Goal: Task Accomplishment & Management: Manage account settings

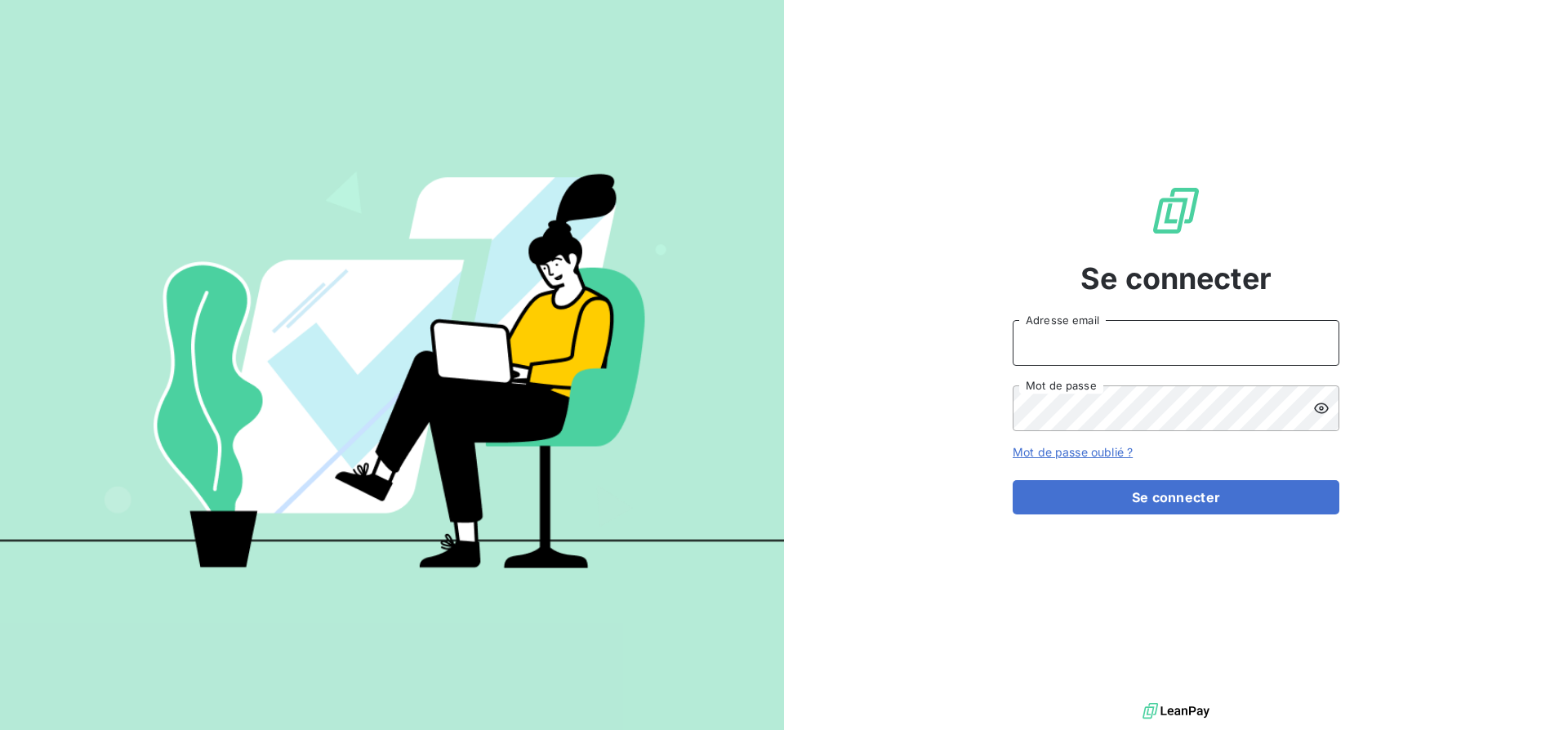
click at [1100, 346] on input "Adresse email" at bounding box center [1175, 343] width 327 height 46
type input "Calvet"
click at [1050, 480] on button "Se connecter" at bounding box center [1175, 497] width 327 height 35
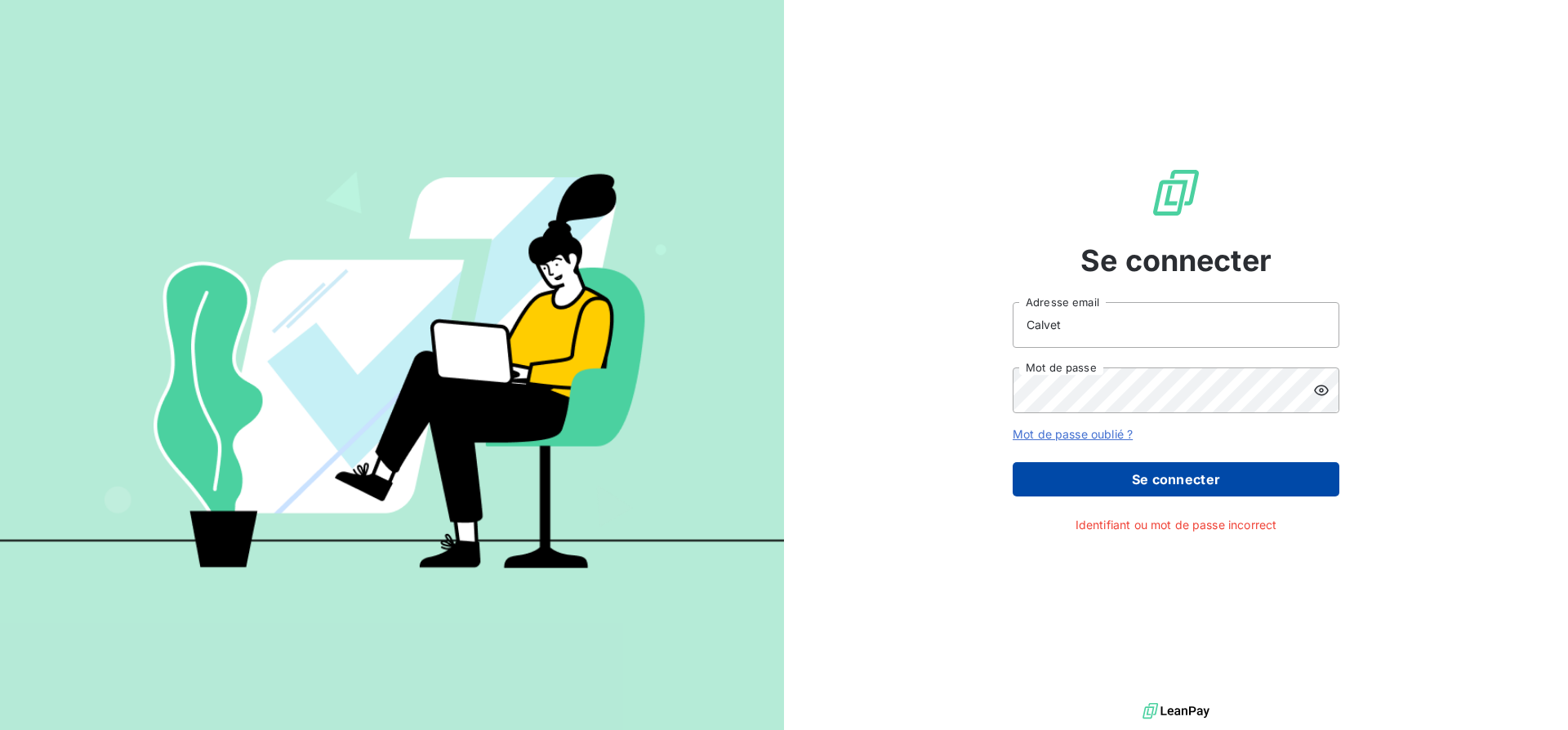
click at [1050, 479] on button "Se connecter" at bounding box center [1175, 479] width 327 height 35
click at [1162, 477] on button "Se connecter" at bounding box center [1175, 479] width 327 height 35
click at [1139, 470] on button "Se connecter" at bounding box center [1175, 479] width 327 height 35
click at [1203, 350] on div "Calvet Adresse email Mot de passe" at bounding box center [1175, 358] width 327 height 111
drag, startPoint x: 1203, startPoint y: 350, endPoint x: 1203, endPoint y: 339, distance: 11.0
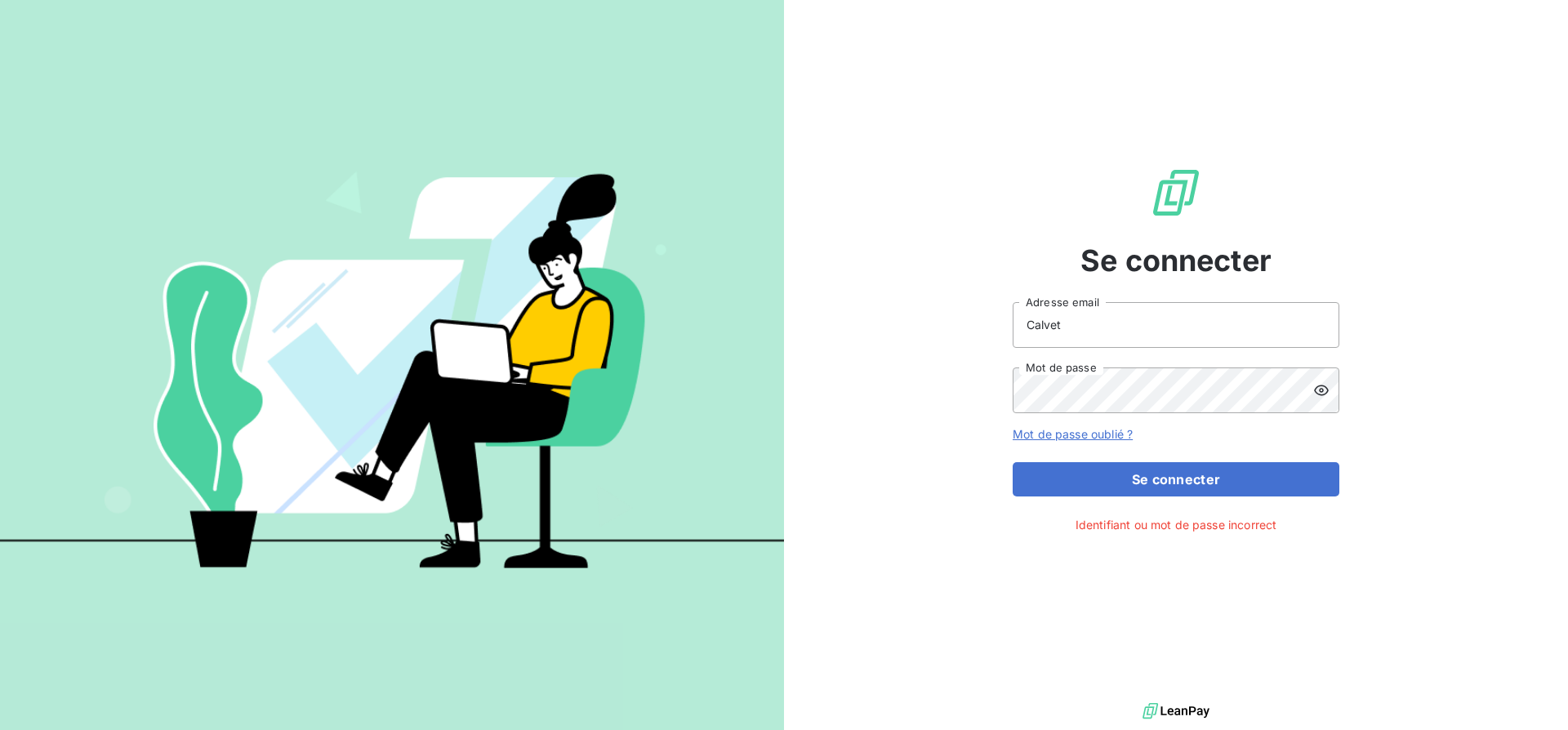
click at [1203, 350] on div "Calvet Adresse email Mot de passe" at bounding box center [1175, 358] width 327 height 111
click at [1203, 339] on input "Calvet" at bounding box center [1175, 325] width 327 height 46
click at [1154, 323] on input "Calvet" at bounding box center [1175, 325] width 327 height 46
click at [1324, 311] on input "Calvet" at bounding box center [1175, 325] width 327 height 46
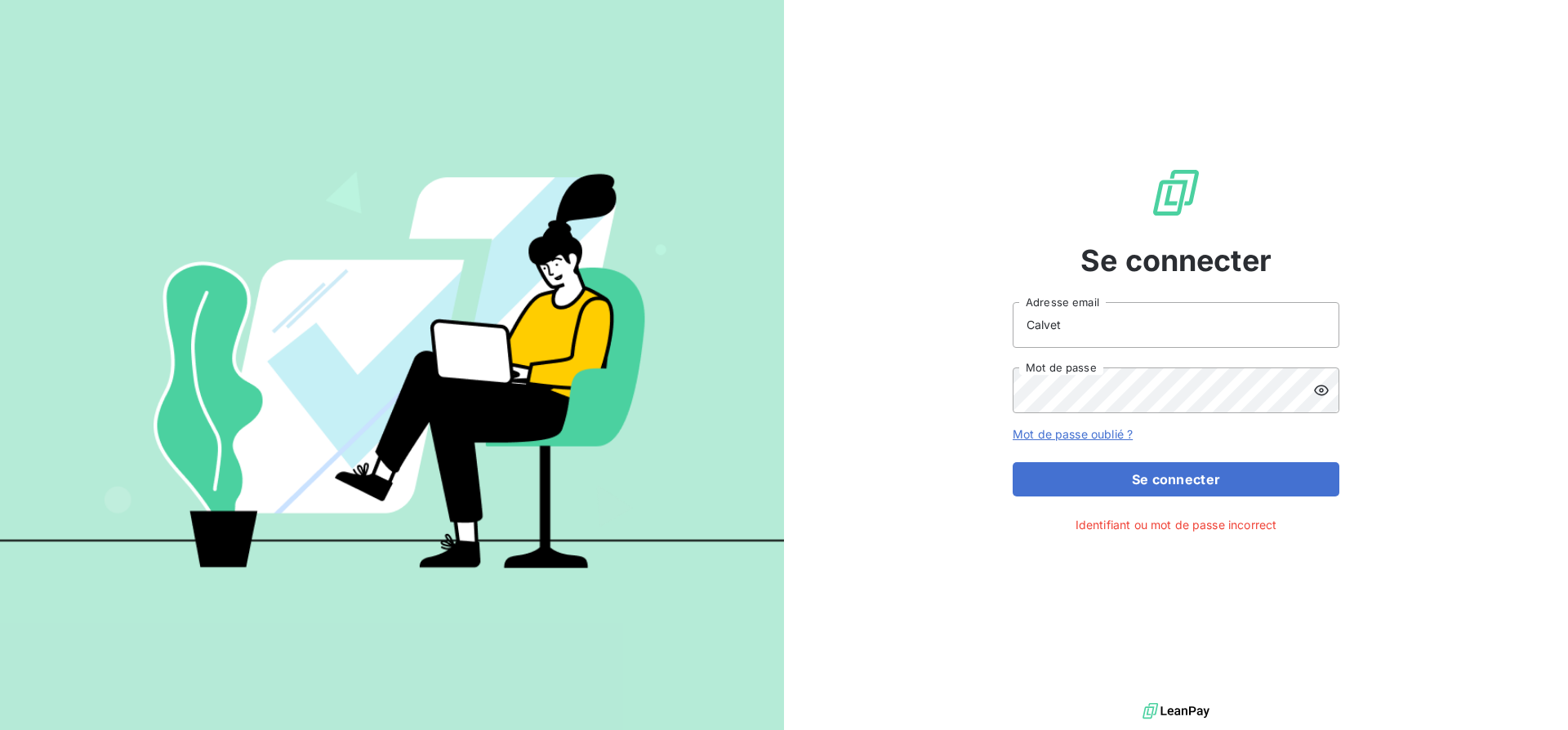
click at [1324, 319] on input "Calvet" at bounding box center [1175, 325] width 327 height 46
click at [1156, 319] on input "Calvet" at bounding box center [1175, 325] width 327 height 46
click at [1092, 303] on input "Adresse email" at bounding box center [1175, 325] width 327 height 46
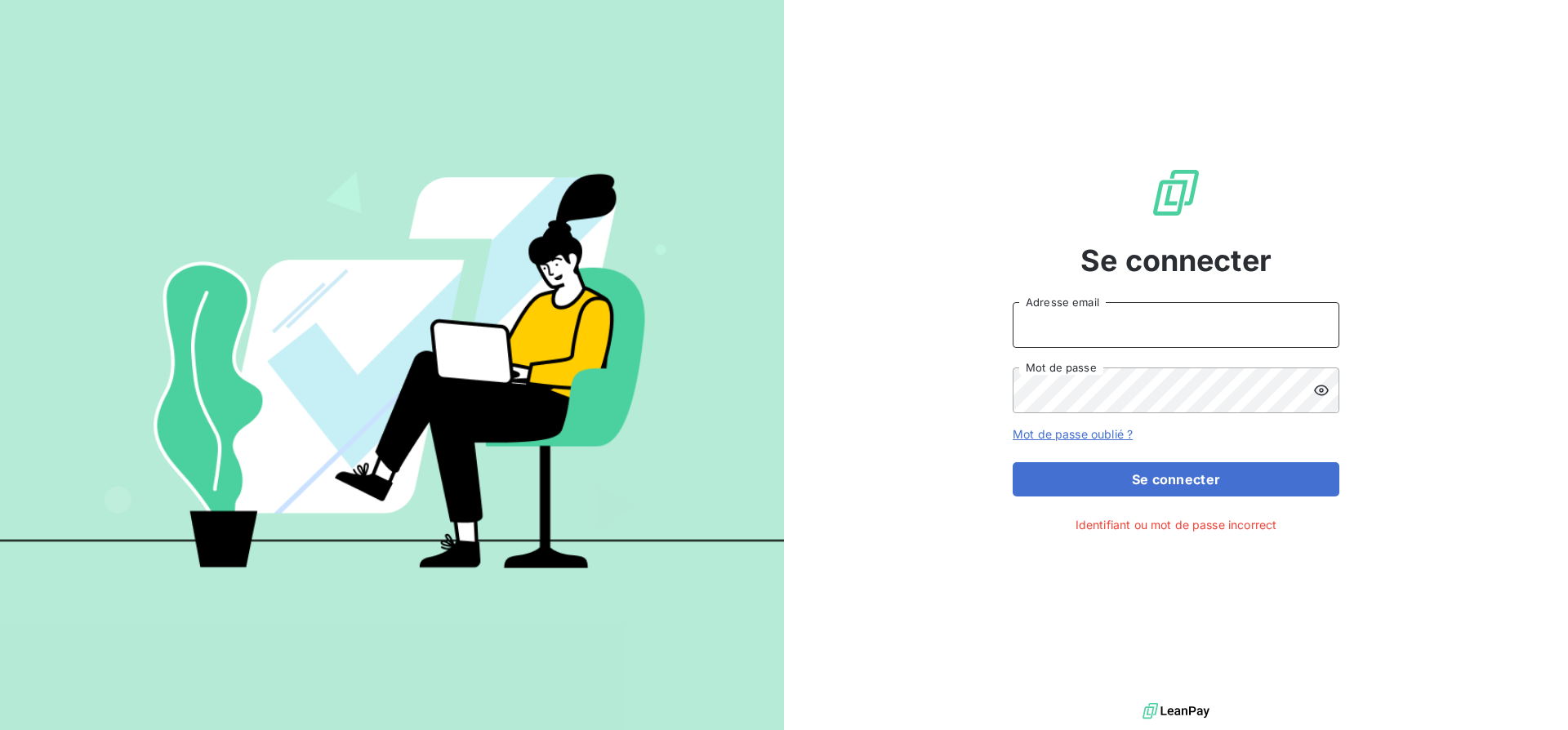
type input "[PERSON_NAME][EMAIL_ADDRESS][DOMAIN_NAME]"
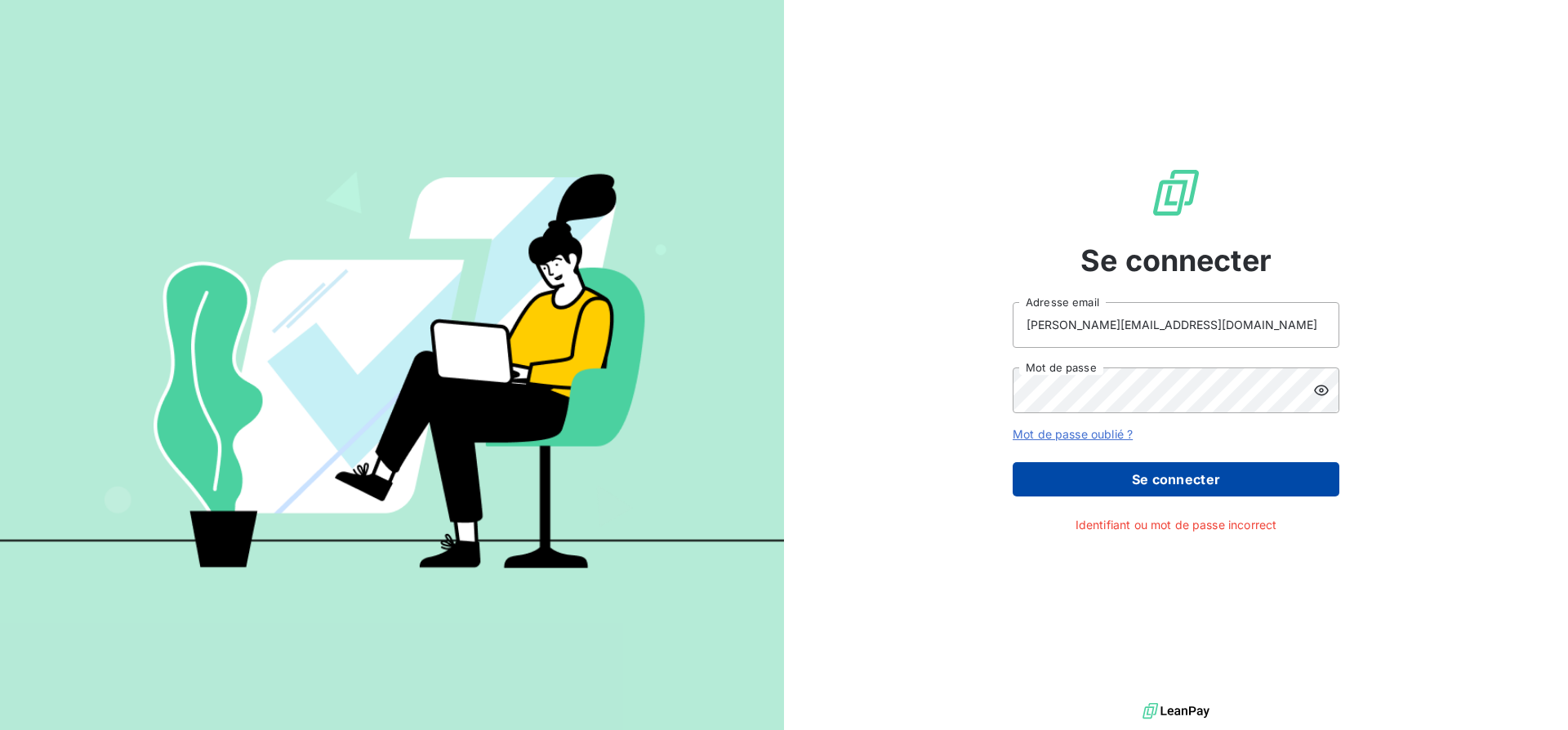
click at [1106, 480] on button "Se connecter" at bounding box center [1175, 479] width 327 height 35
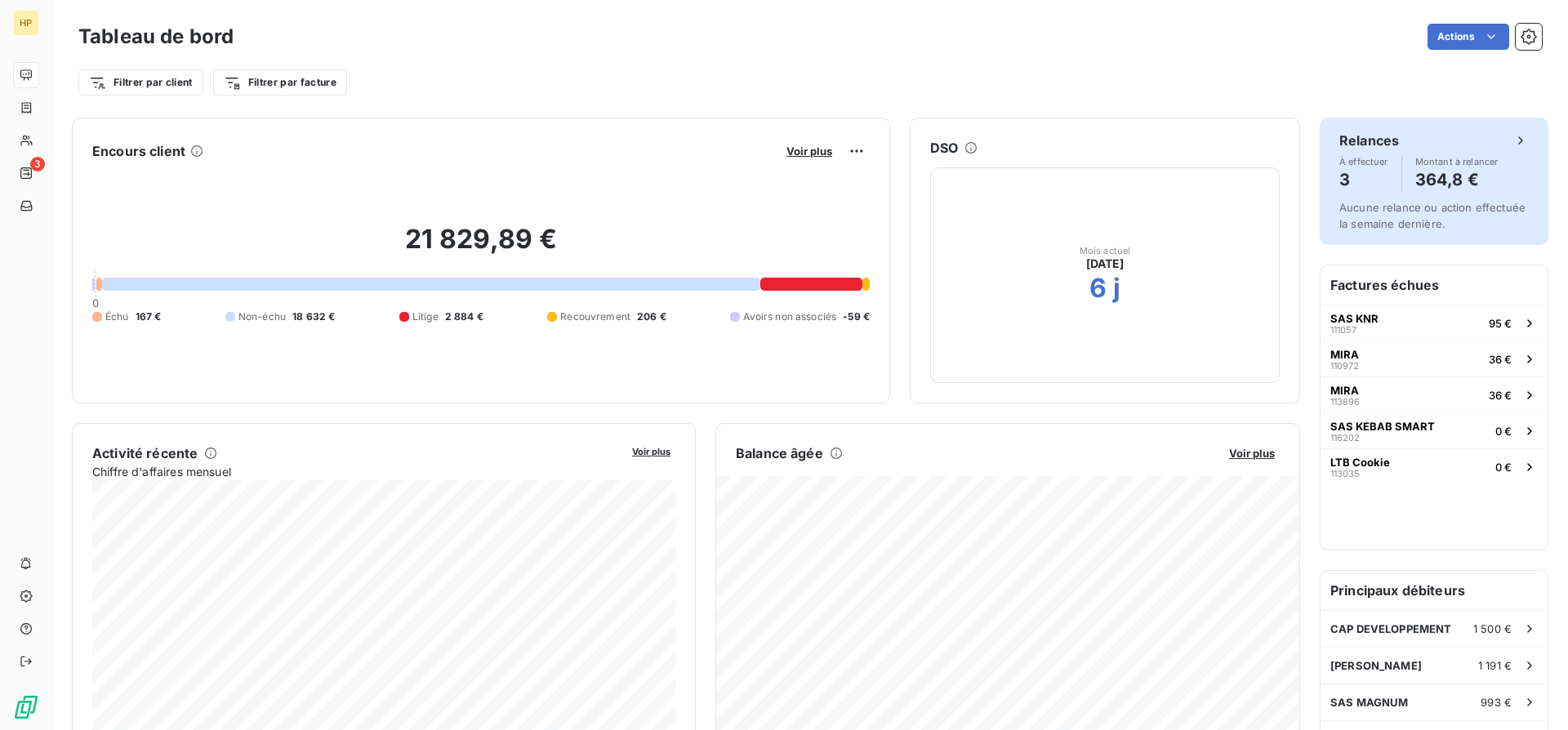
click at [1412, 172] on div "À effectuer 3 Montant à relancer 364,8 €" at bounding box center [1434, 175] width 190 height 36
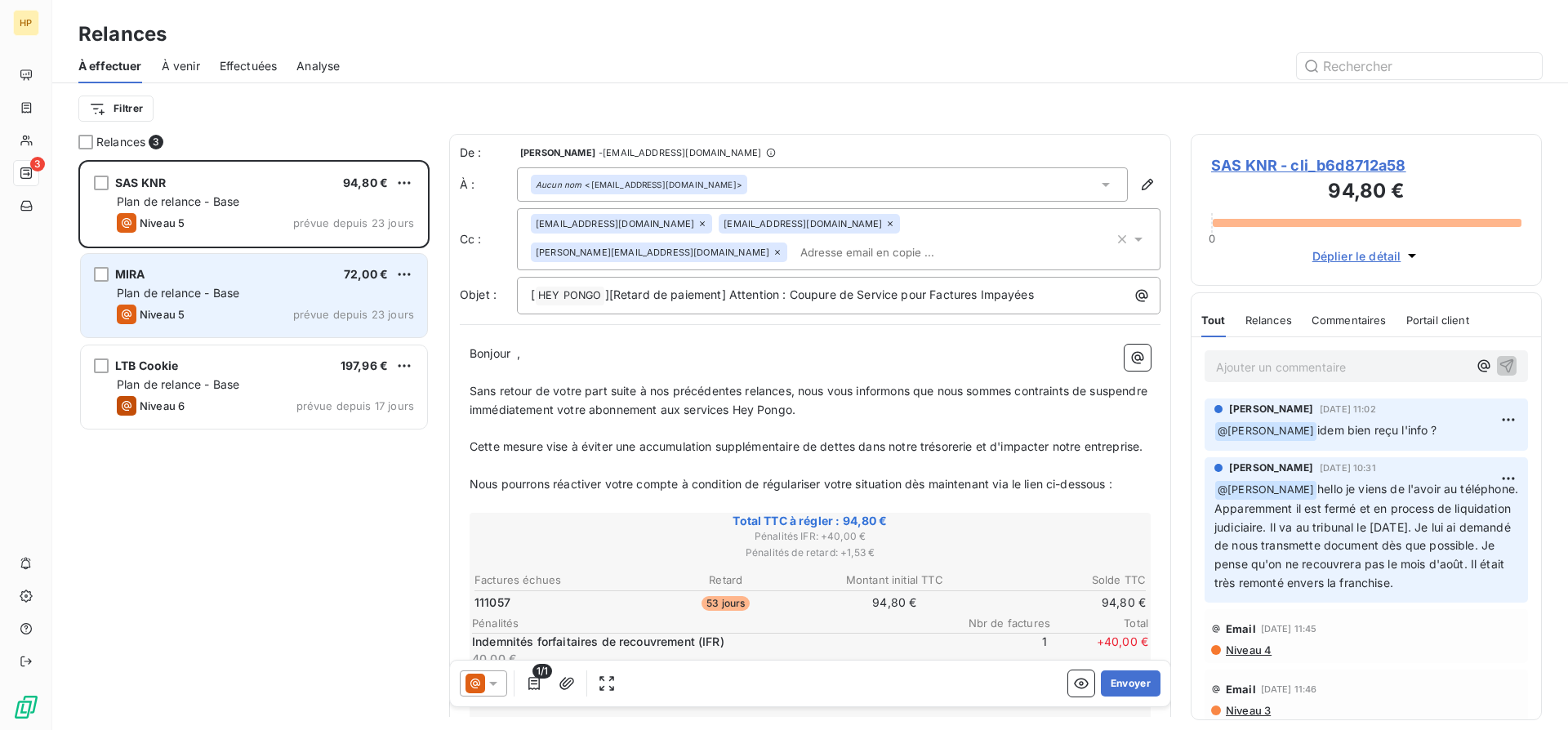
click at [256, 311] on div "Niveau 5 prévue depuis 23 jours" at bounding box center [266, 314] width 298 height 20
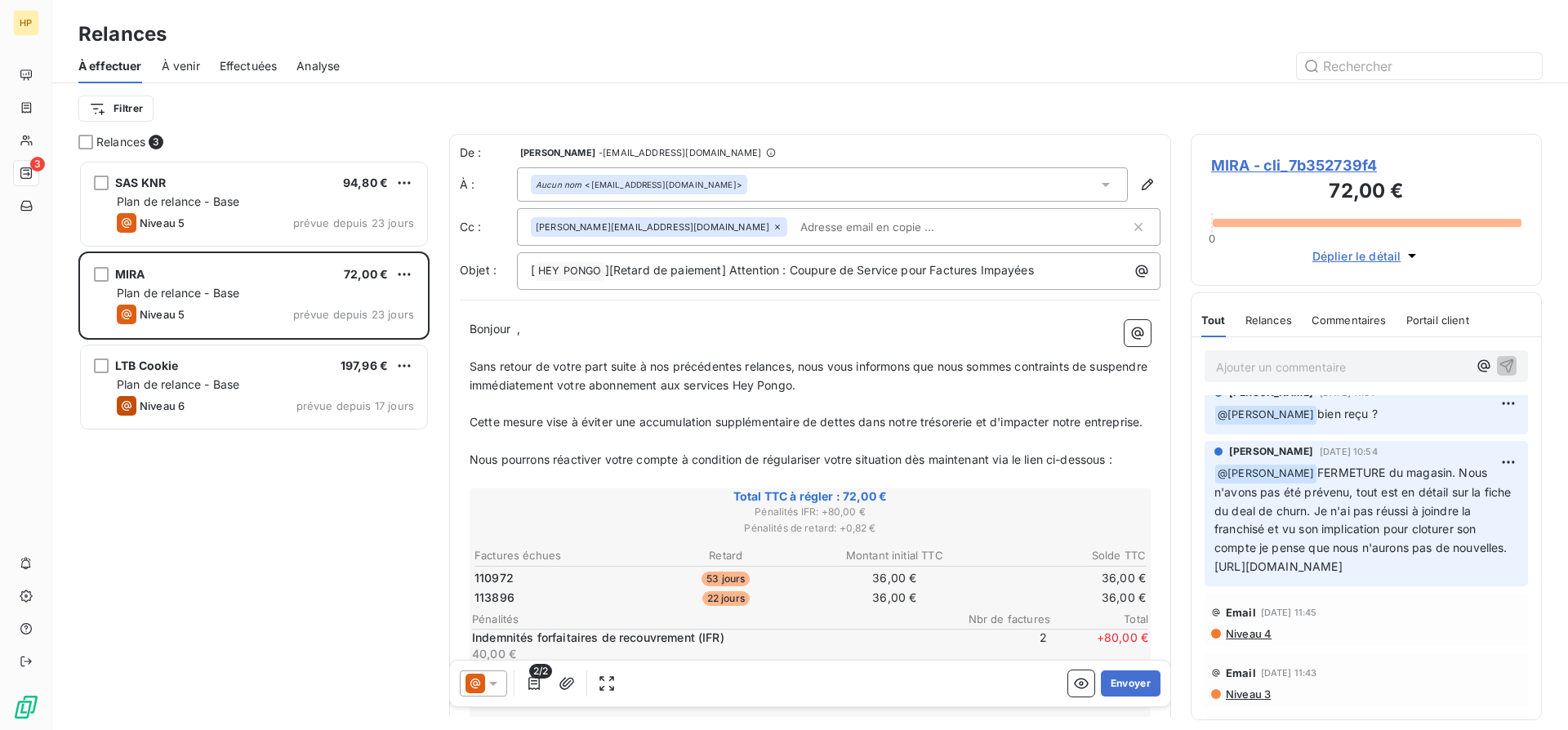
scroll to position [16, 0]
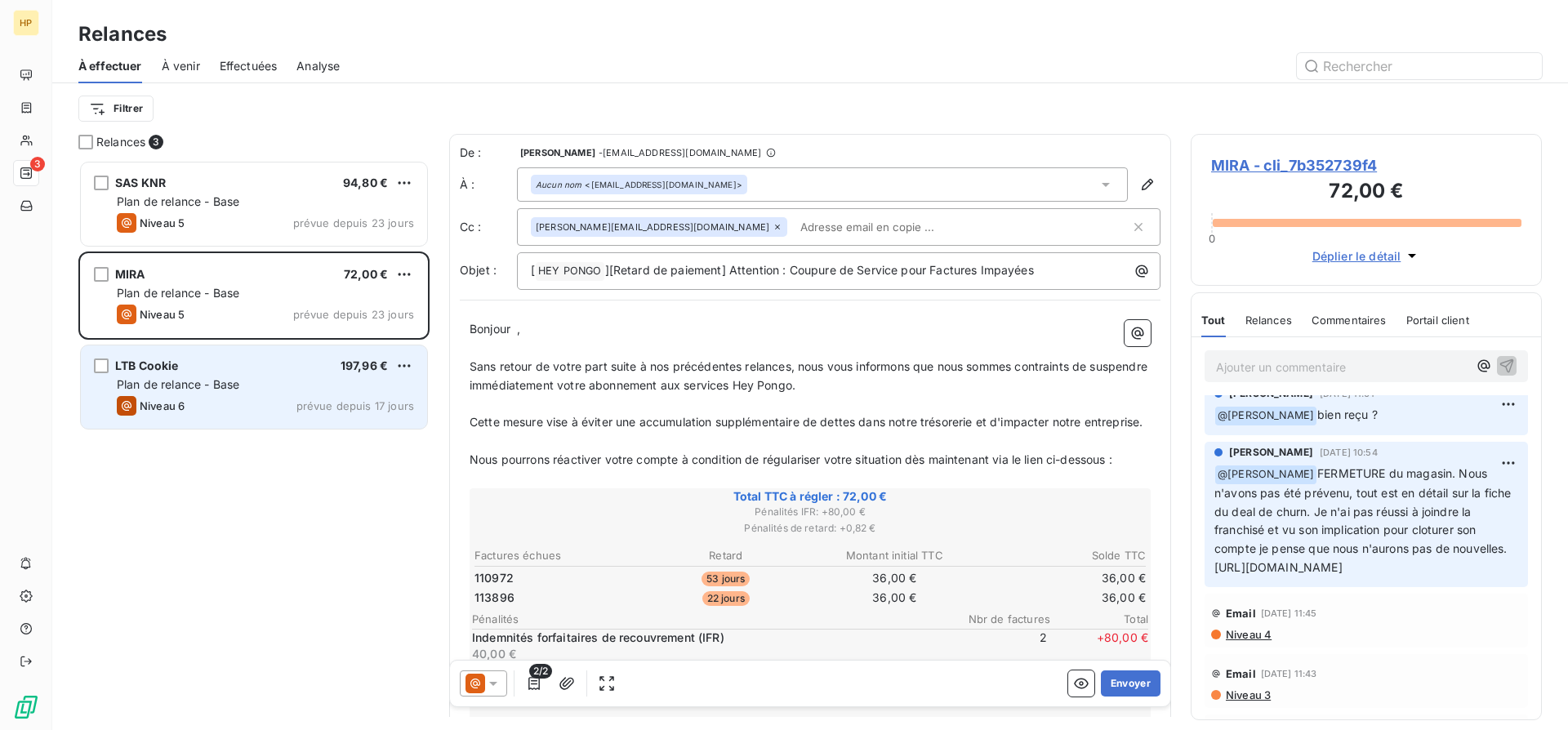
click at [280, 387] on div "Plan de relance - Base" at bounding box center [266, 384] width 298 height 16
